Goal: Navigation & Orientation: Find specific page/section

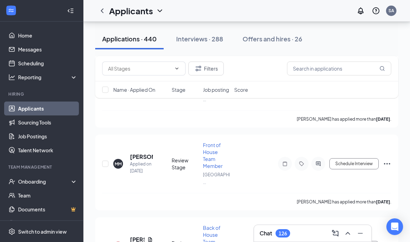
scroll to position [1655, 0]
click at [20, 108] on link "Applicants" at bounding box center [47, 109] width 59 height 14
click at [19, 62] on link "Scheduling" at bounding box center [47, 63] width 59 height 14
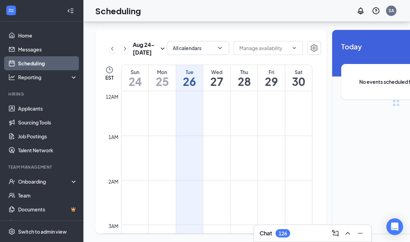
scroll to position [342, 0]
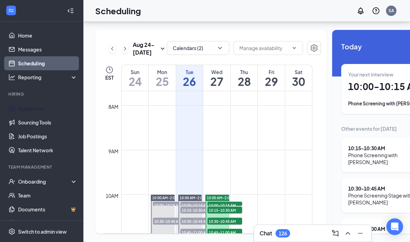
click at [18, 102] on link "Applicants" at bounding box center [47, 109] width 59 height 14
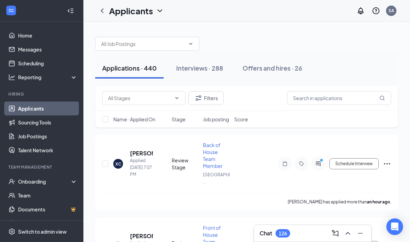
click at [319, 237] on div "Chat 126" at bounding box center [313, 233] width 106 height 11
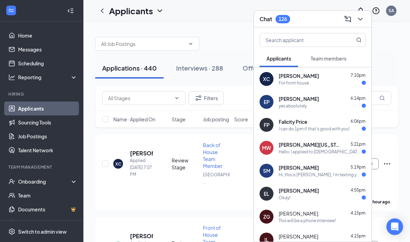
click at [364, 23] on button at bounding box center [360, 19] width 11 height 11
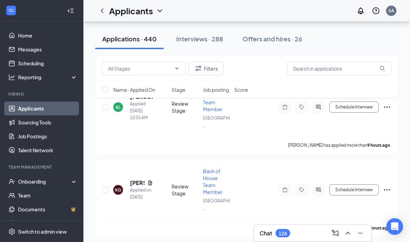
scroll to position [719, 0]
click at [18, 66] on link "Scheduling" at bounding box center [47, 63] width 59 height 14
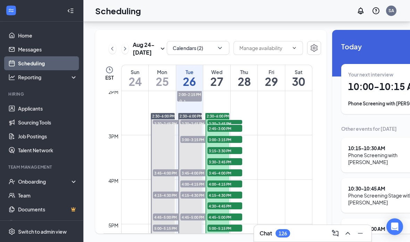
scroll to position [628, 0]
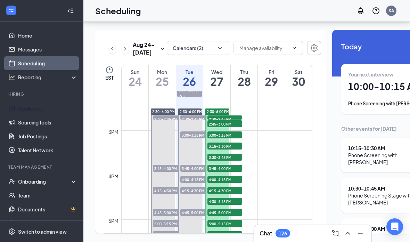
click at [18, 102] on link "Applicants" at bounding box center [47, 109] width 59 height 14
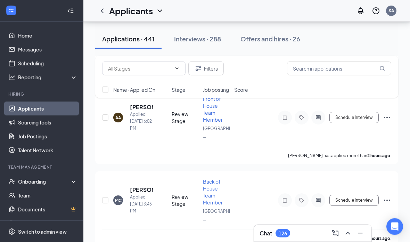
scroll to position [295, 0]
click at [308, 239] on div "Chat 126" at bounding box center [313, 233] width 106 height 11
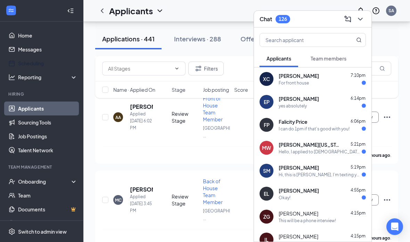
click at [21, 66] on link "Scheduling" at bounding box center [47, 63] width 59 height 14
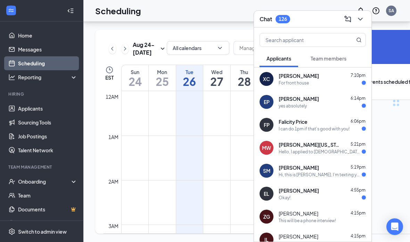
scroll to position [342, 0]
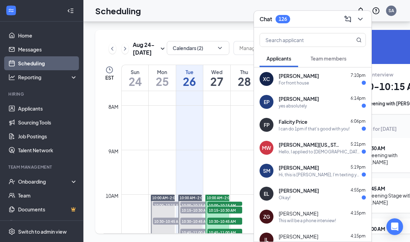
click at [361, 19] on icon "ChevronDown" at bounding box center [360, 19] width 8 height 8
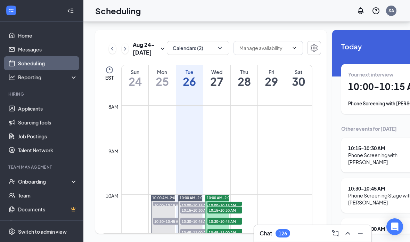
click at [18, 29] on link "Home" at bounding box center [47, 36] width 59 height 14
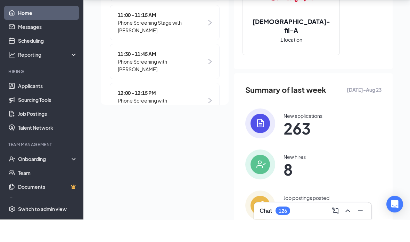
scroll to position [148, 0]
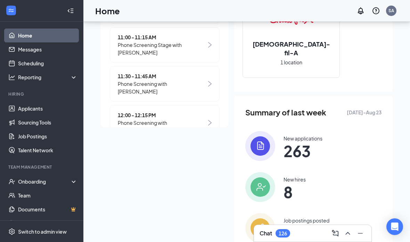
click at [306, 186] on span "8" at bounding box center [295, 192] width 22 height 13
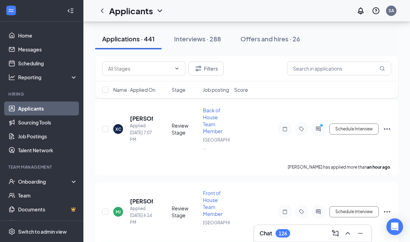
click at [279, 40] on div "Offers and hires · 26" at bounding box center [271, 38] width 60 height 9
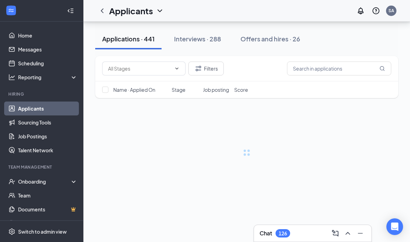
scroll to position [28, 0]
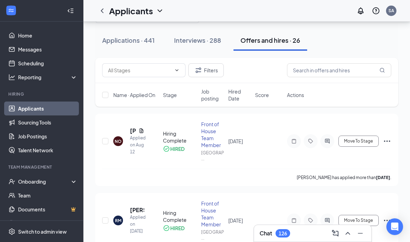
click at [24, 32] on link "Home" at bounding box center [47, 36] width 59 height 14
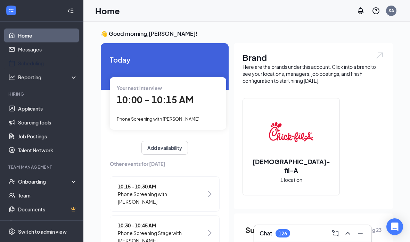
click at [24, 62] on link "Scheduling" at bounding box center [47, 63] width 59 height 14
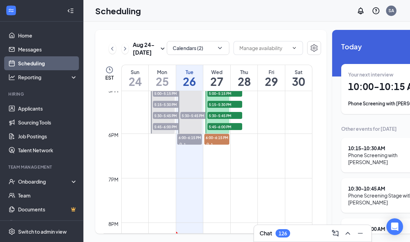
scroll to position [760, 0]
